Goal: Entertainment & Leisure: Consume media (video, audio)

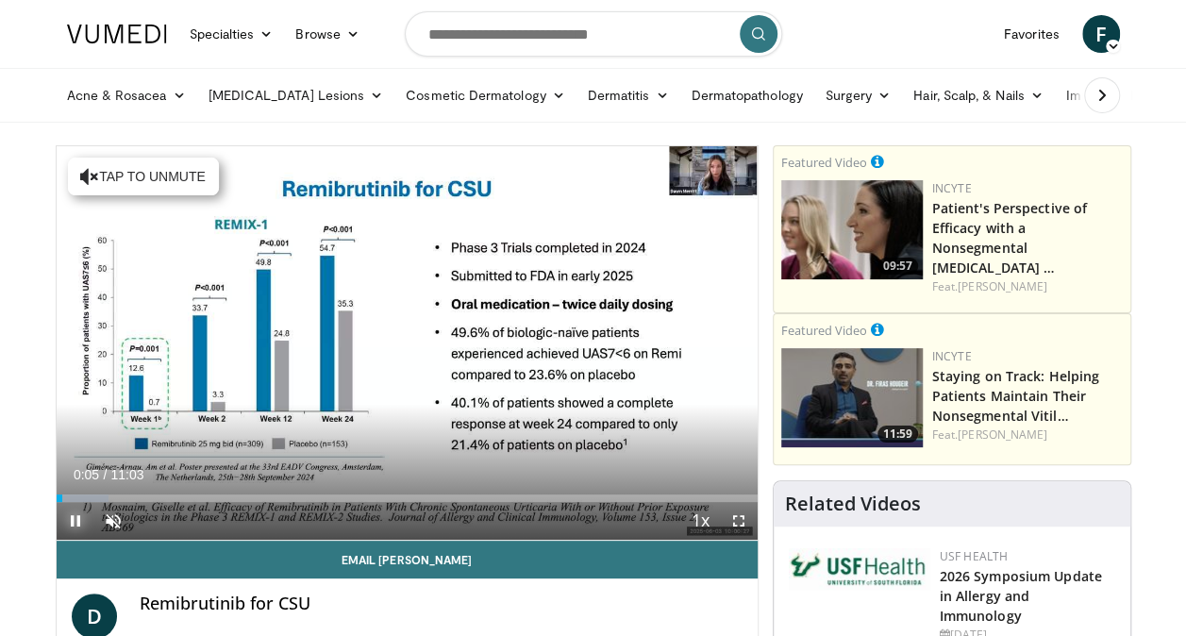
click at [78, 514] on span "Video Player" at bounding box center [76, 521] width 38 height 38
click at [109, 522] on span "Video Player" at bounding box center [113, 521] width 38 height 38
click at [70, 521] on span "Video Player" at bounding box center [76, 521] width 38 height 38
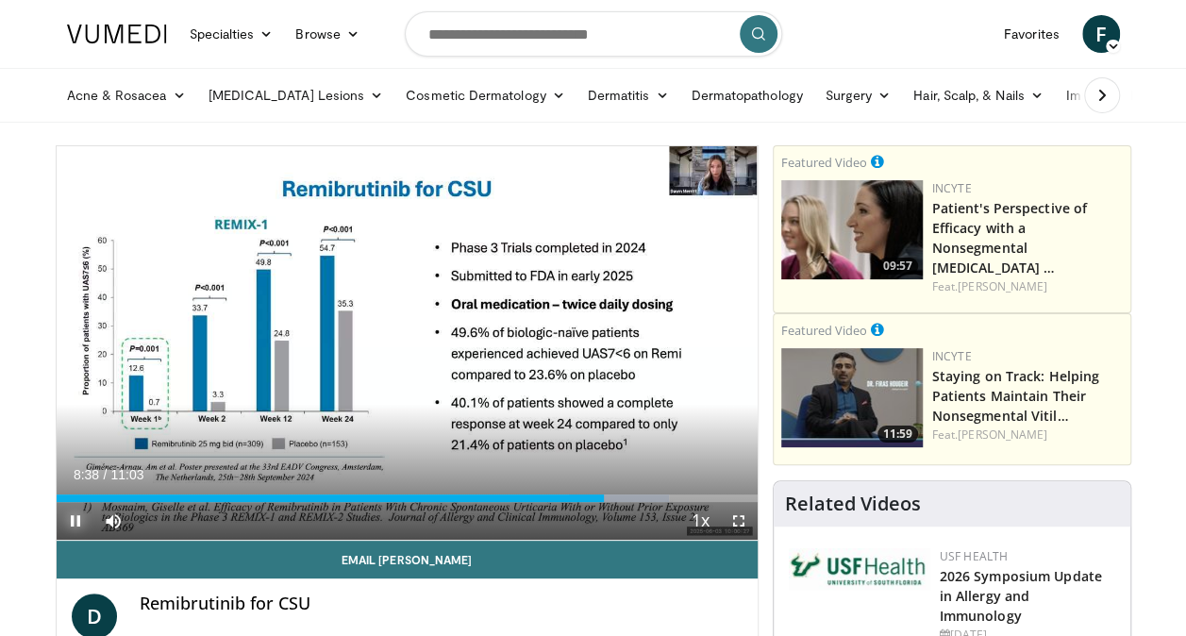
click at [74, 524] on span "Video Player" at bounding box center [76, 521] width 38 height 38
click at [73, 522] on span "Video Player" at bounding box center [76, 521] width 38 height 38
click at [76, 515] on span "Video Player" at bounding box center [76, 521] width 38 height 38
click at [74, 519] on span "Video Player" at bounding box center [76, 521] width 38 height 38
